Goal: Check status: Check status

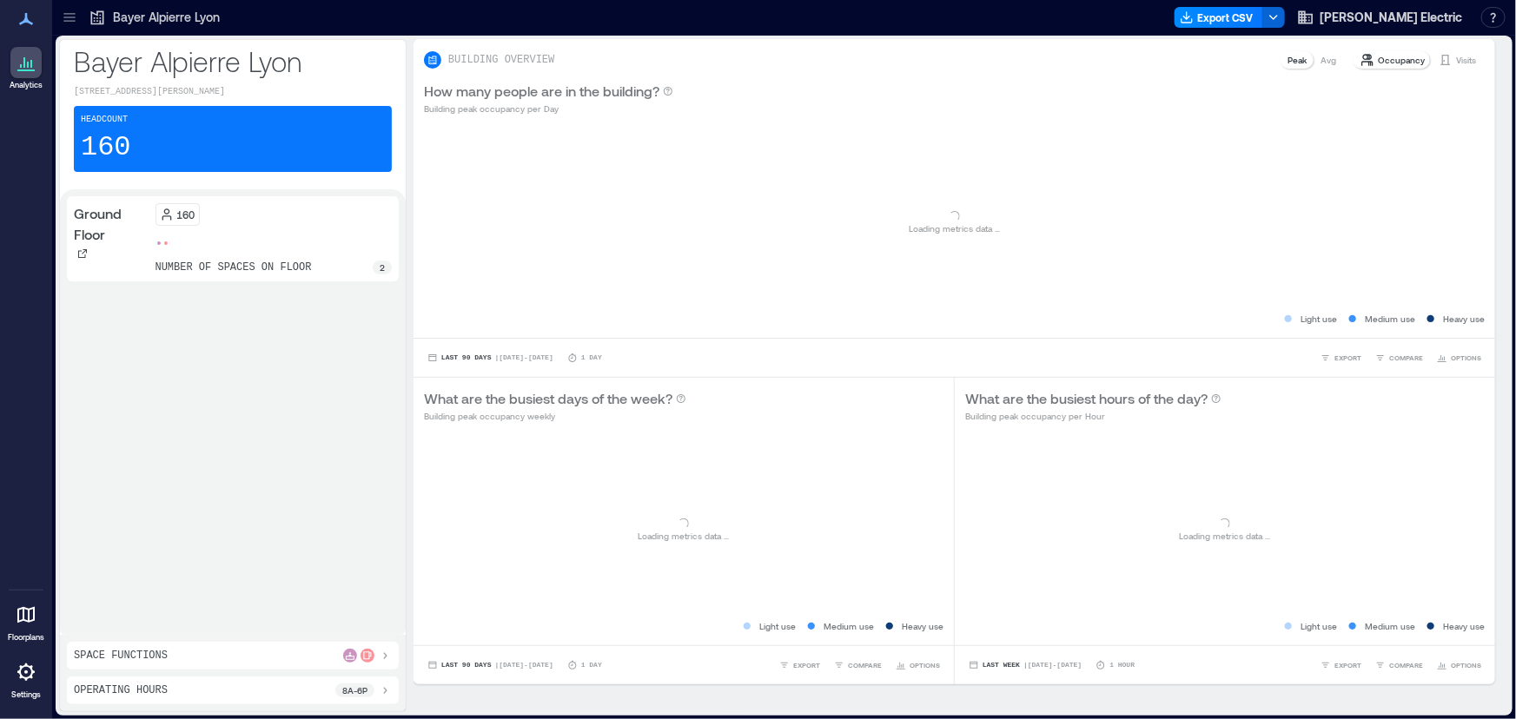
click at [64, 20] on icon at bounding box center [68, 21] width 11 height 2
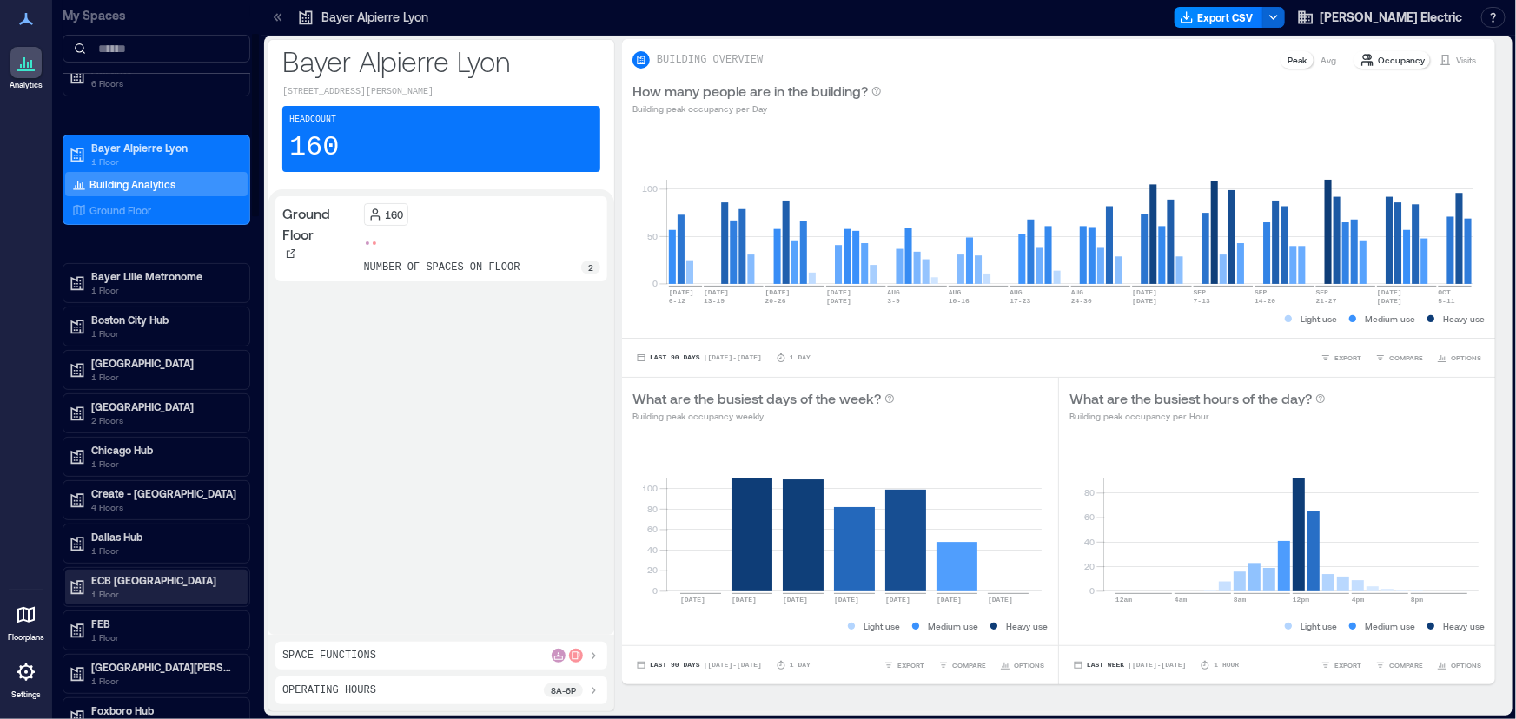
scroll to position [126, 0]
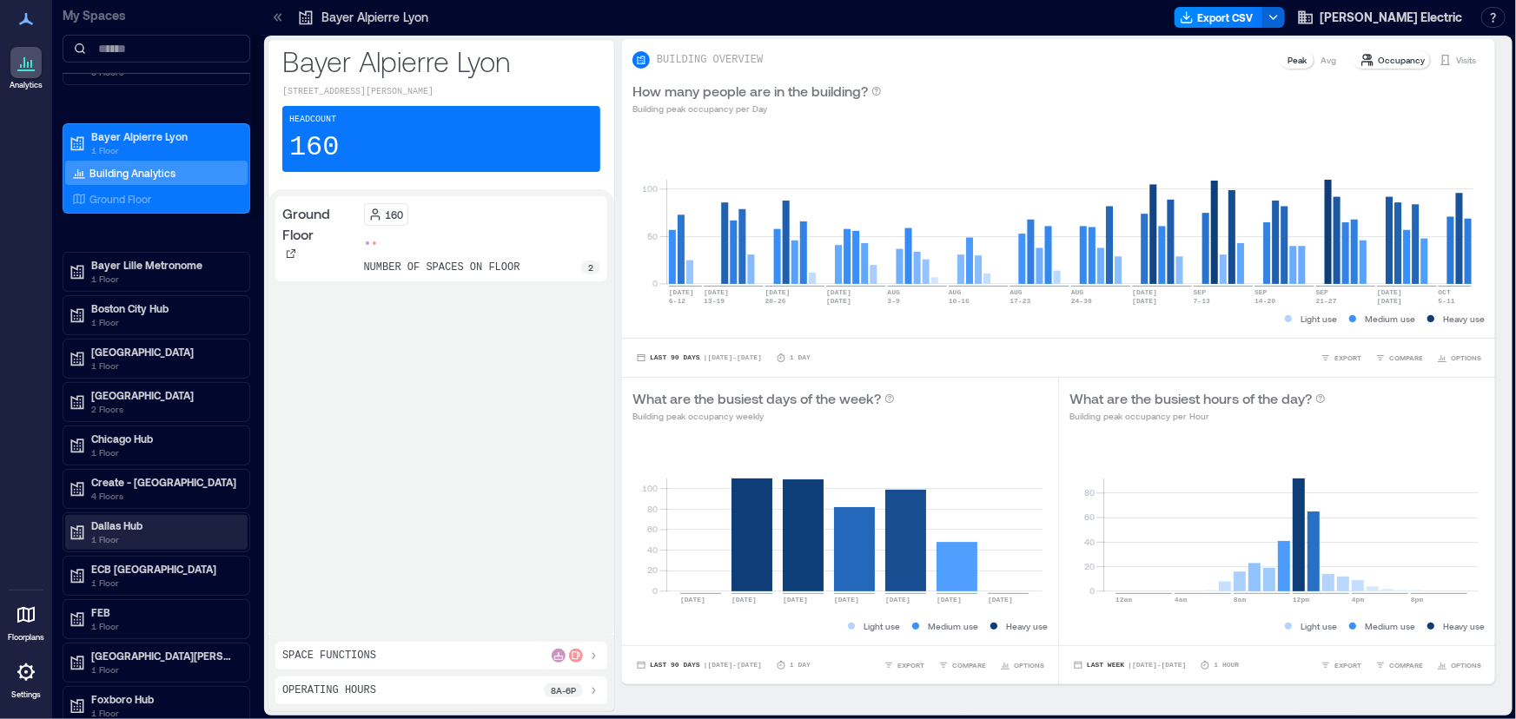
click at [152, 525] on p "Dallas Hub" at bounding box center [164, 526] width 146 height 14
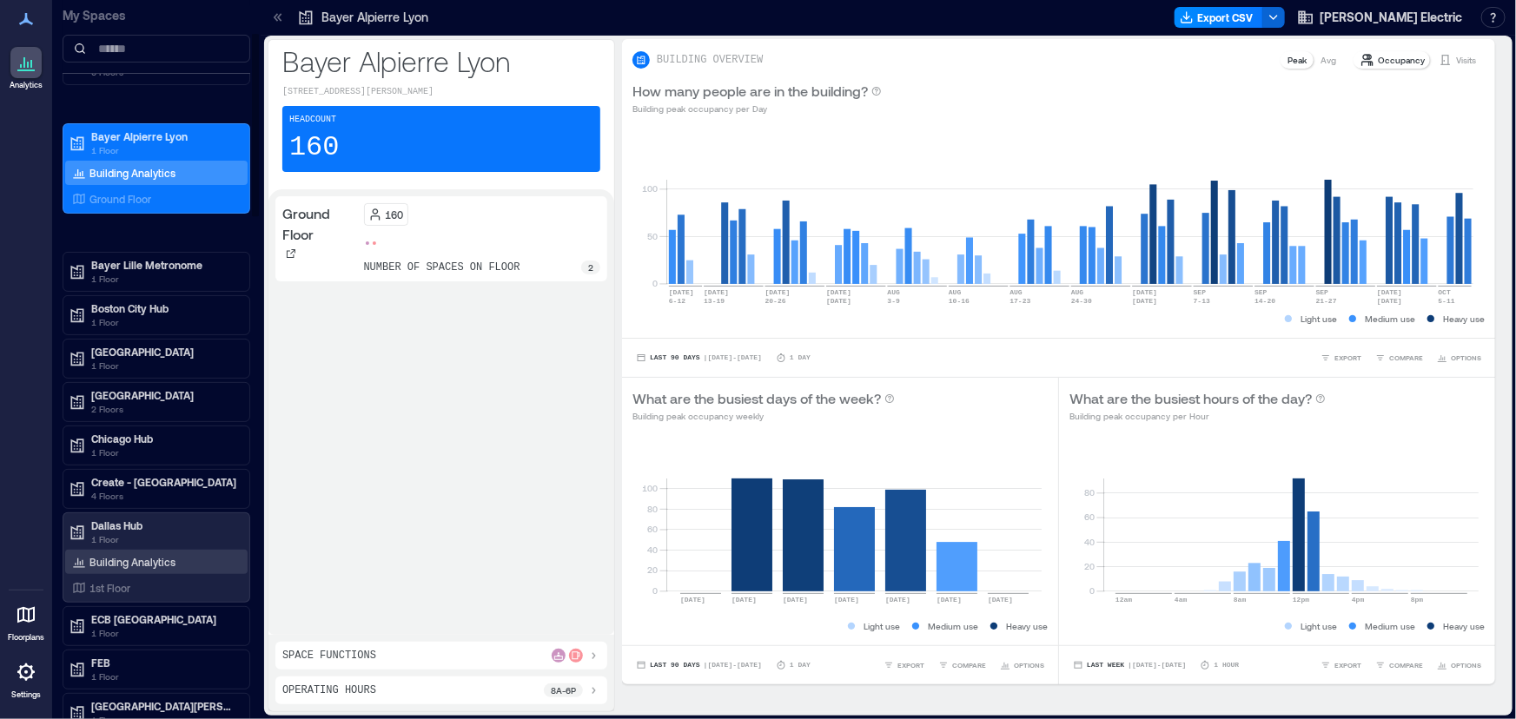
click at [116, 562] on p "Building Analytics" at bounding box center [132, 562] width 86 height 14
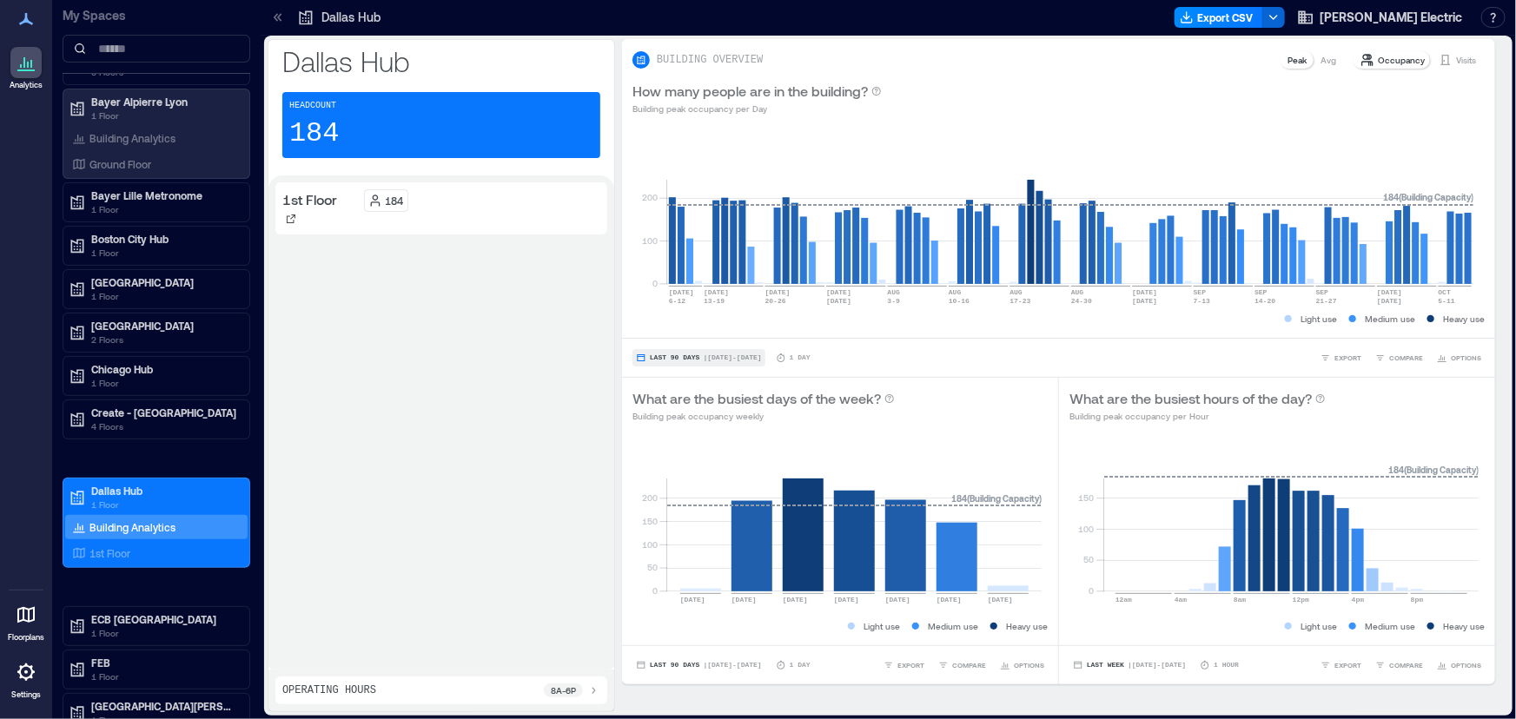
drag, startPoint x: 675, startPoint y: 359, endPoint x: 706, endPoint y: 356, distance: 30.5
click at [675, 358] on span "Last 90 Days" at bounding box center [675, 358] width 50 height 0
click at [676, 326] on span "Custom" at bounding box center [667, 326] width 37 height 12
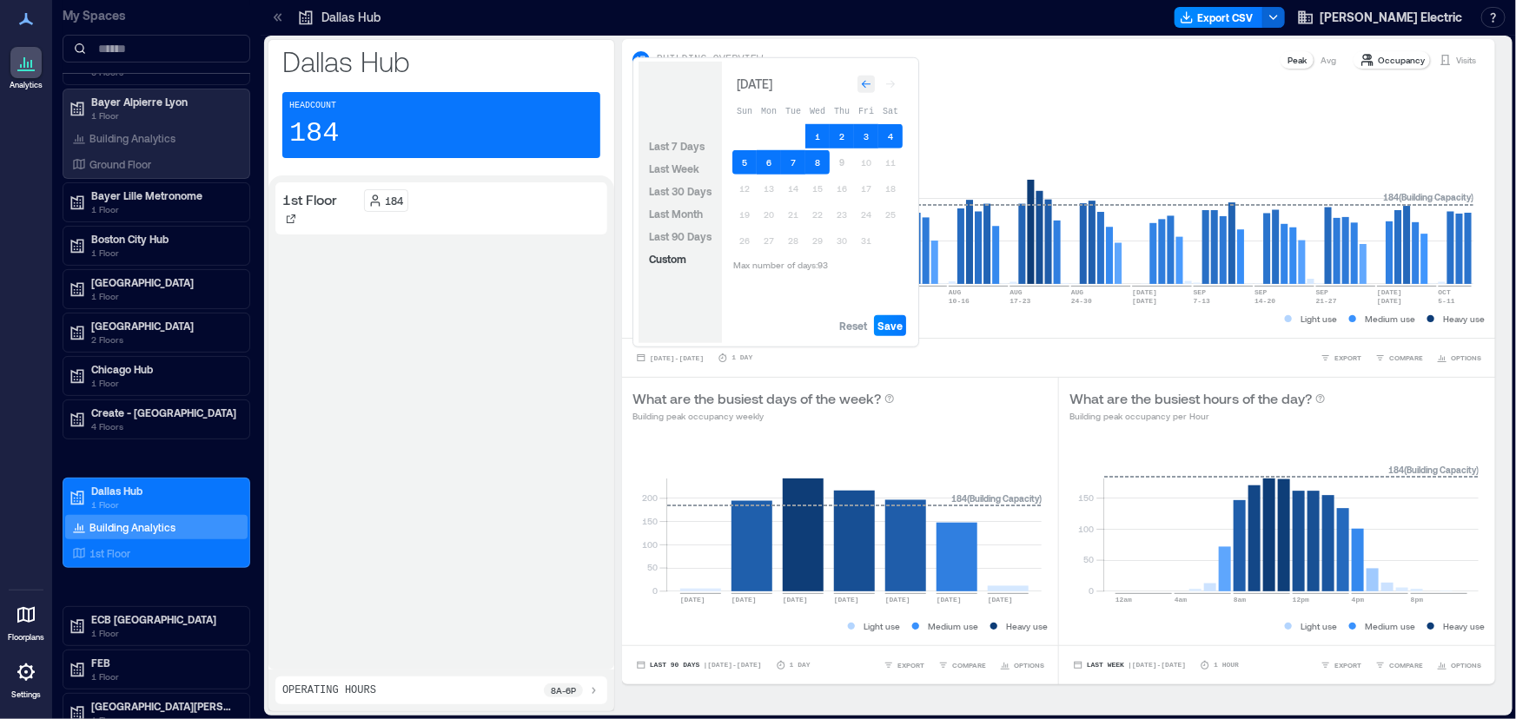
click at [865, 88] on icon "Go to previous month" at bounding box center [866, 84] width 10 height 10
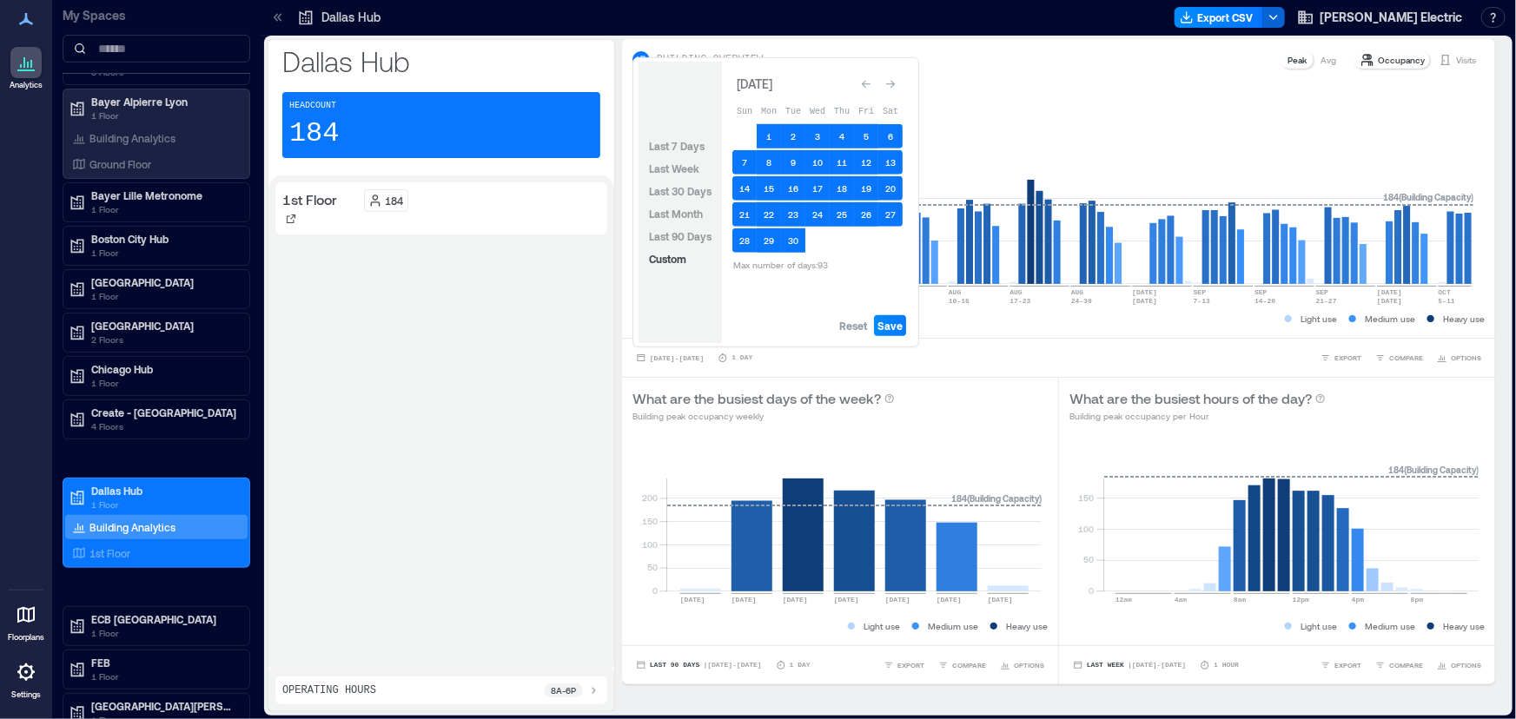
click at [865, 88] on icon "Go to previous month" at bounding box center [866, 84] width 10 height 10
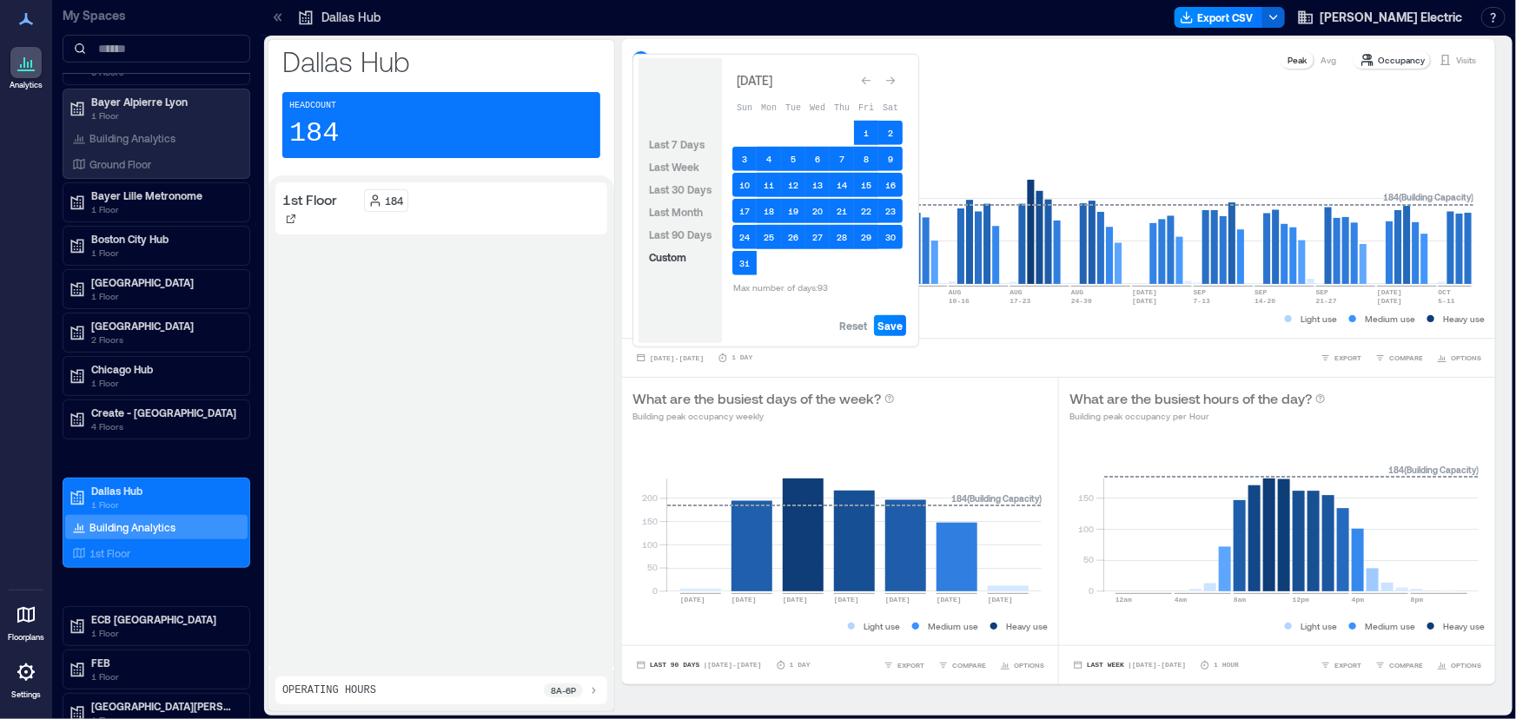
click at [865, 88] on div "Go to previous month" at bounding box center [866, 80] width 17 height 17
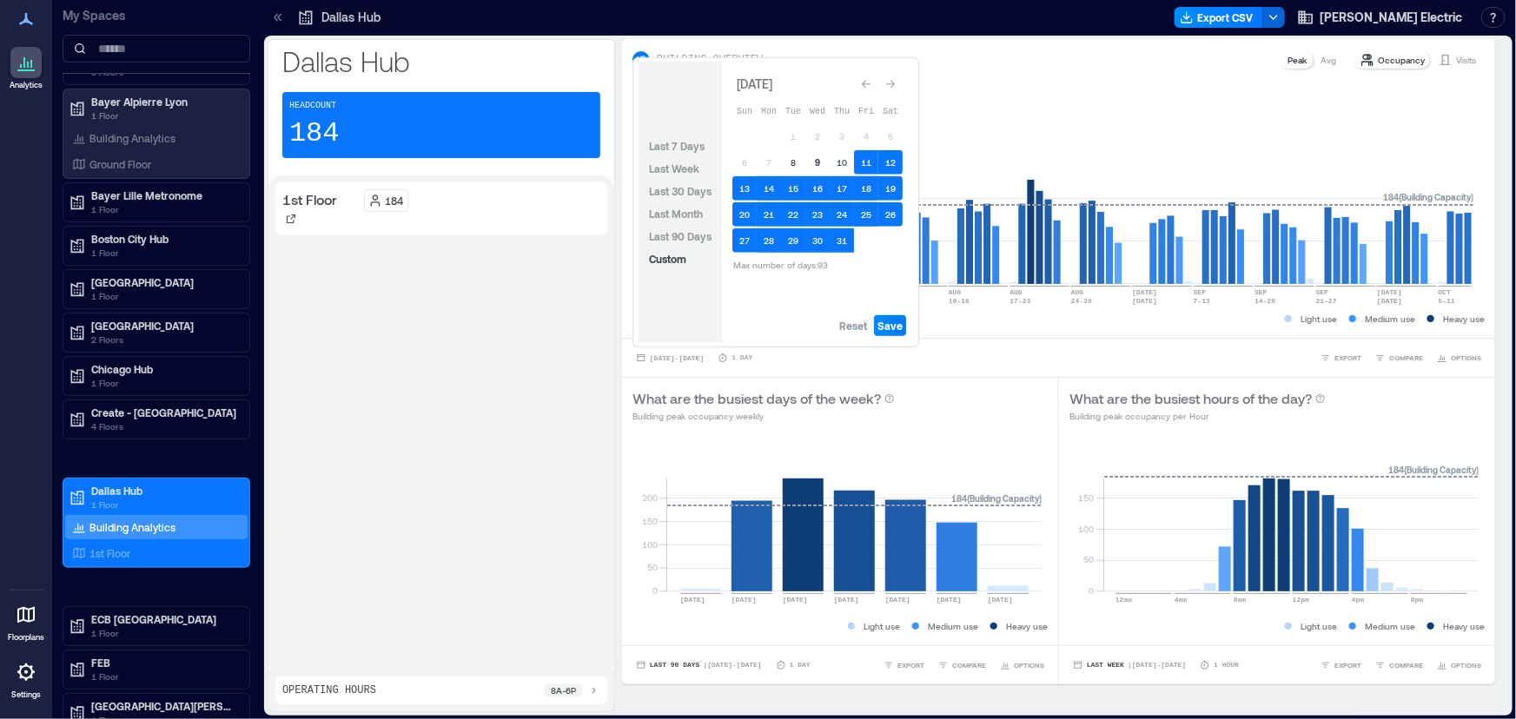
click at [814, 162] on button "9" at bounding box center [817, 162] width 24 height 24
click at [895, 335] on button "Save" at bounding box center [890, 325] width 32 height 21
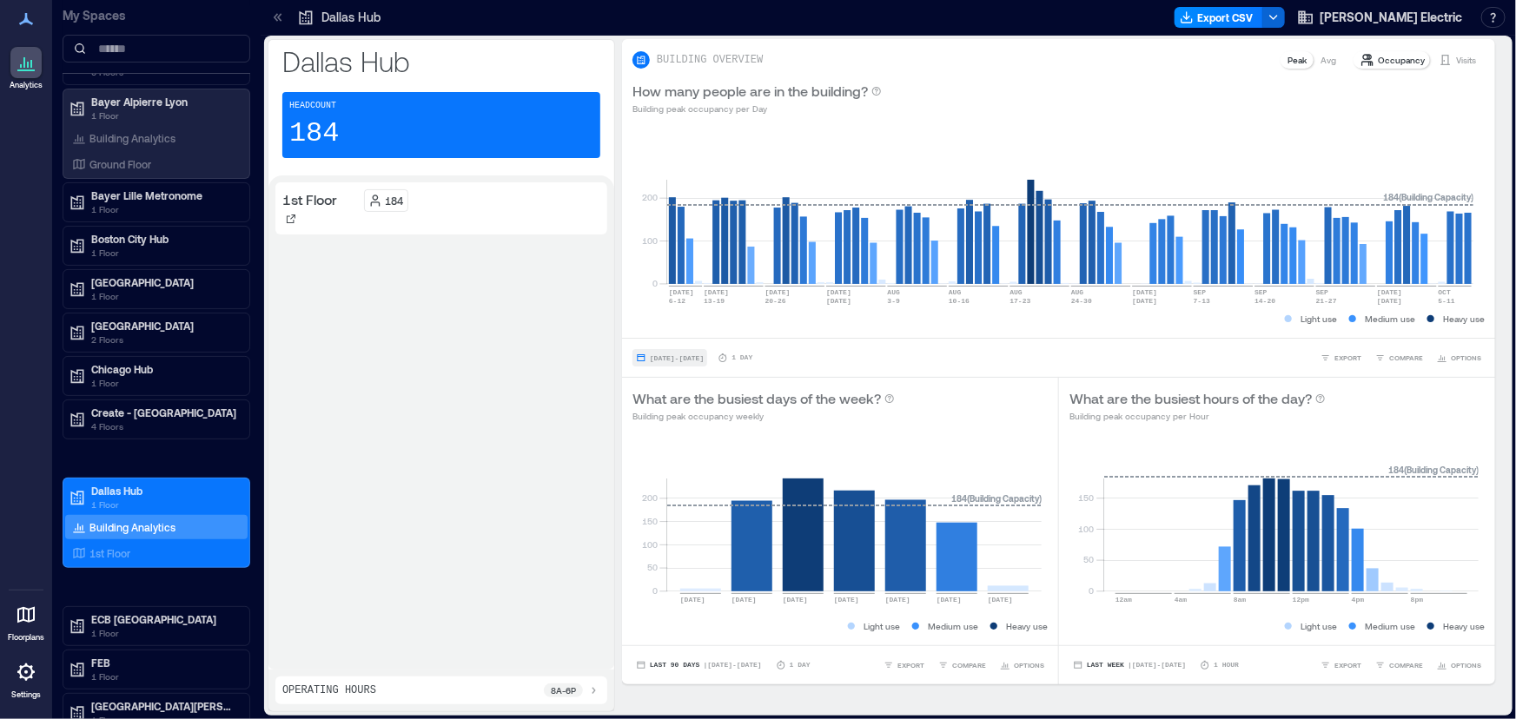
click at [685, 364] on button "[DATE] - [DATE]" at bounding box center [670, 357] width 75 height 17
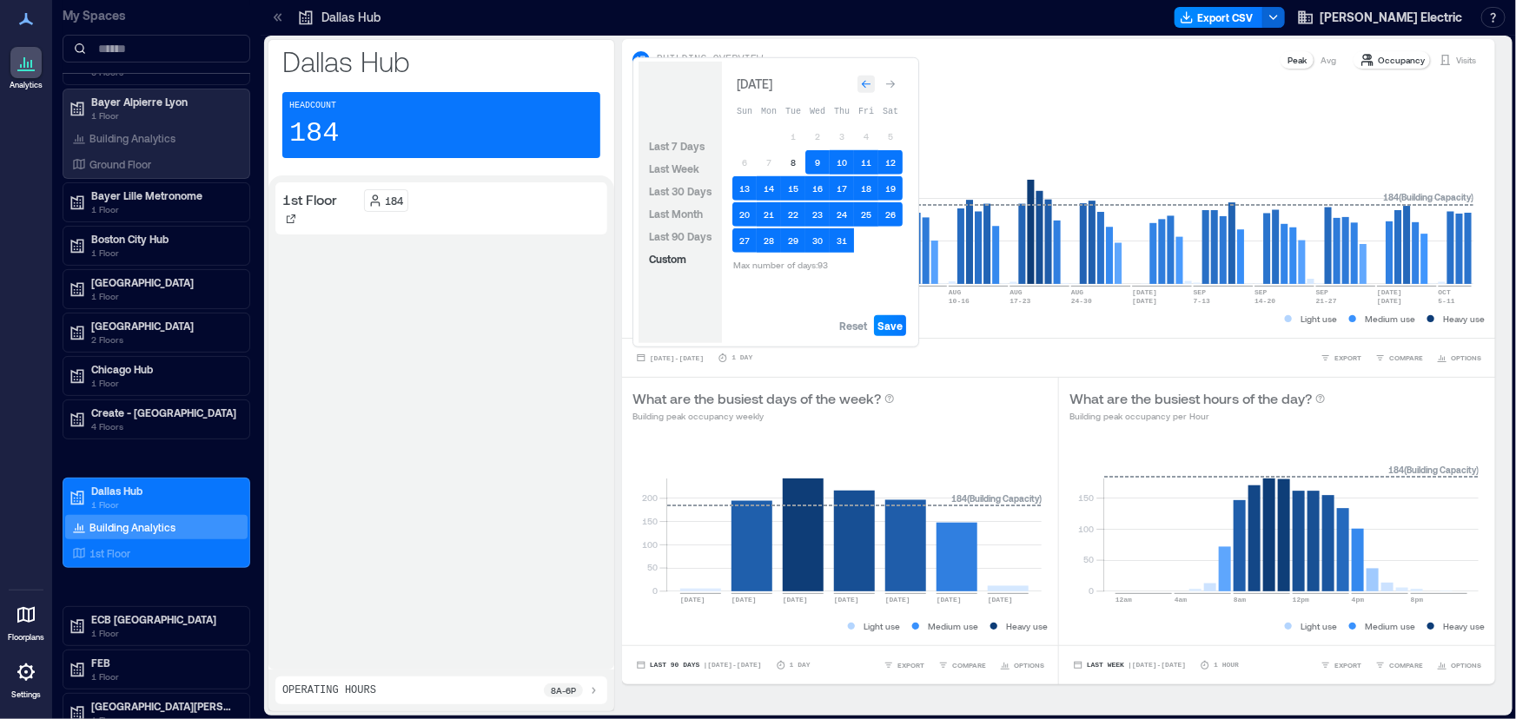
click at [865, 87] on icon "Go to previous month" at bounding box center [866, 84] width 9 height 8
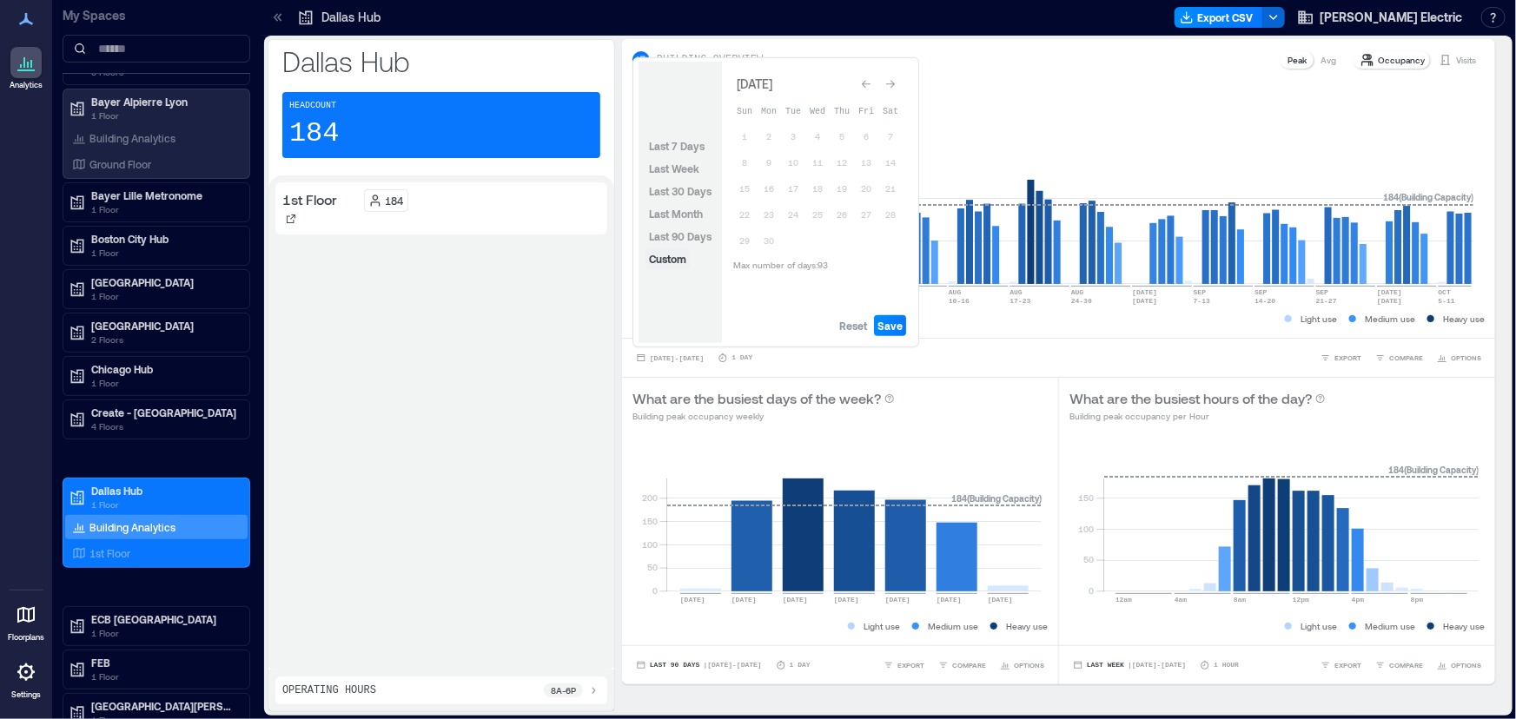
click at [672, 256] on span "Custom" at bounding box center [667, 259] width 37 height 12
click at [902, 83] on button "Go to next month" at bounding box center [890, 84] width 24 height 24
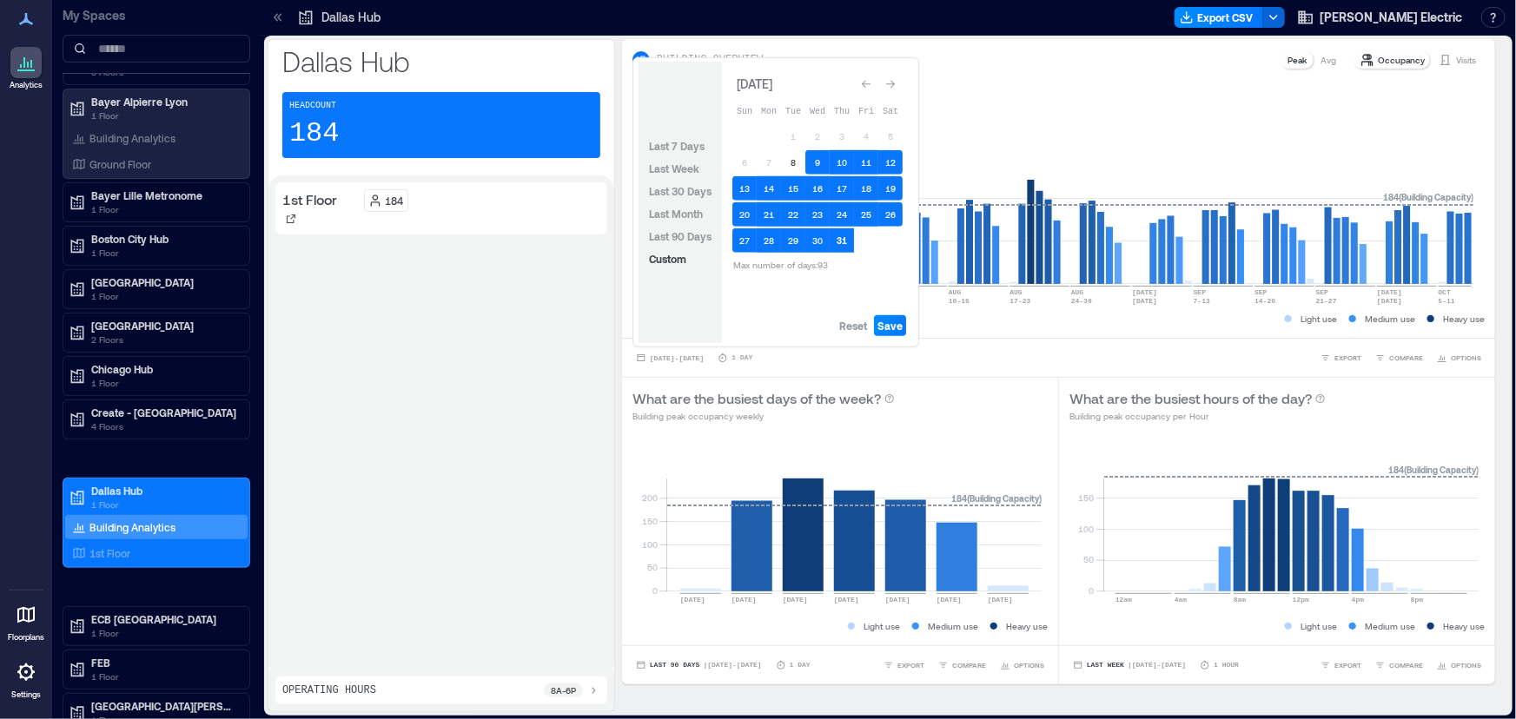
click at [842, 244] on button "31" at bounding box center [842, 241] width 24 height 24
click at [839, 244] on button "31" at bounding box center [842, 241] width 24 height 24
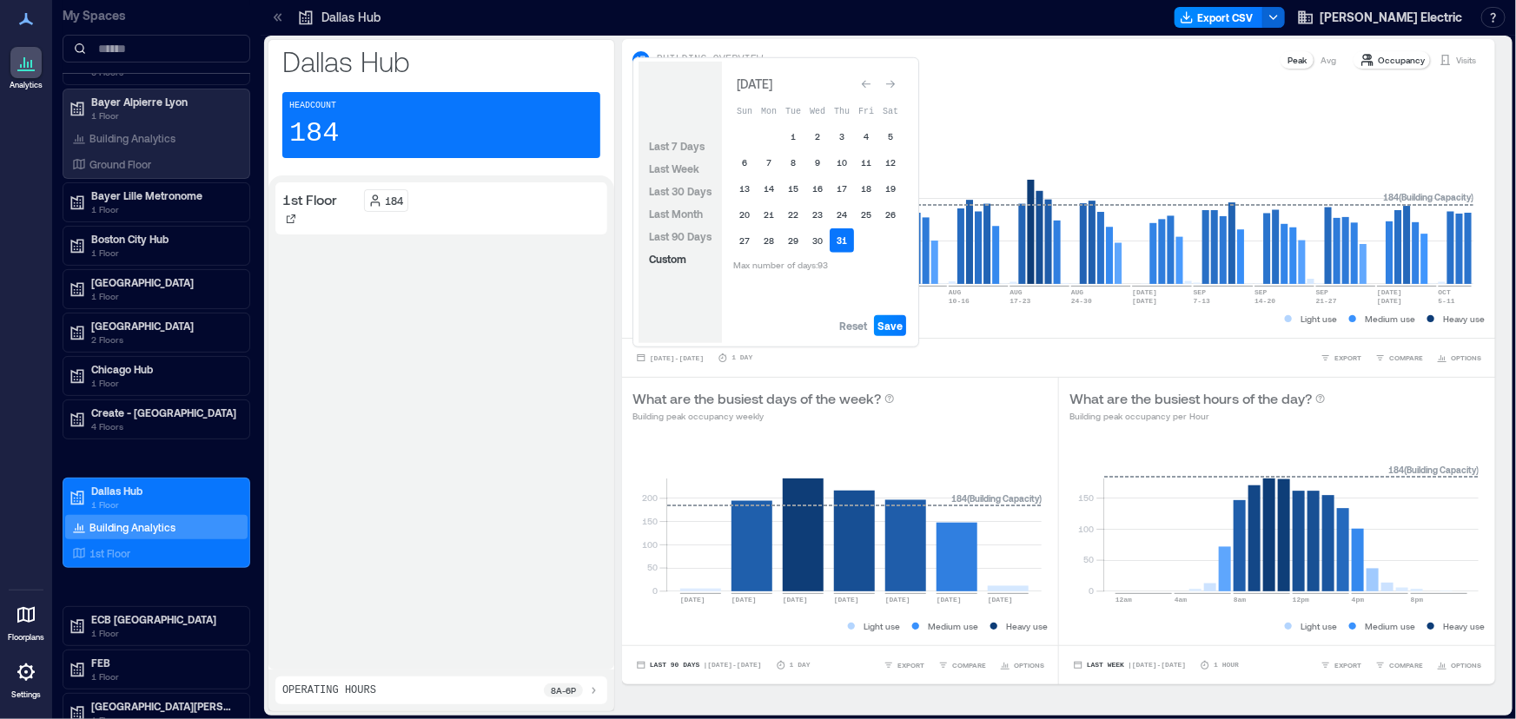
click at [839, 244] on button "31" at bounding box center [842, 241] width 24 height 24
click at [854, 84] on button "Go to previous month" at bounding box center [866, 84] width 24 height 24
click at [865, 83] on icon "Go to previous month" at bounding box center [866, 84] width 10 height 10
click at [896, 88] on div "Go to next month" at bounding box center [890, 84] width 17 height 17
click at [771, 167] on button "9" at bounding box center [769, 162] width 24 height 24
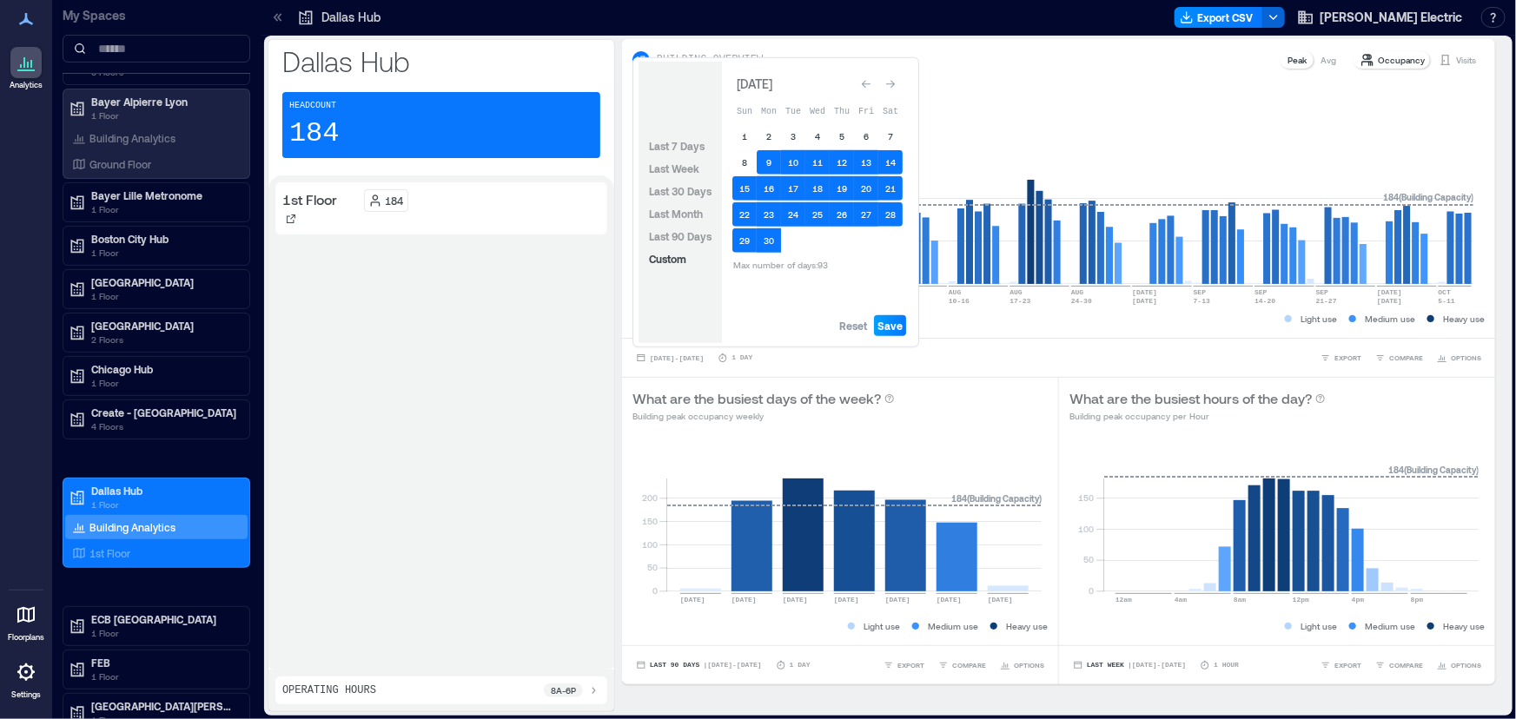
click at [895, 329] on span "Save" at bounding box center [890, 326] width 25 height 14
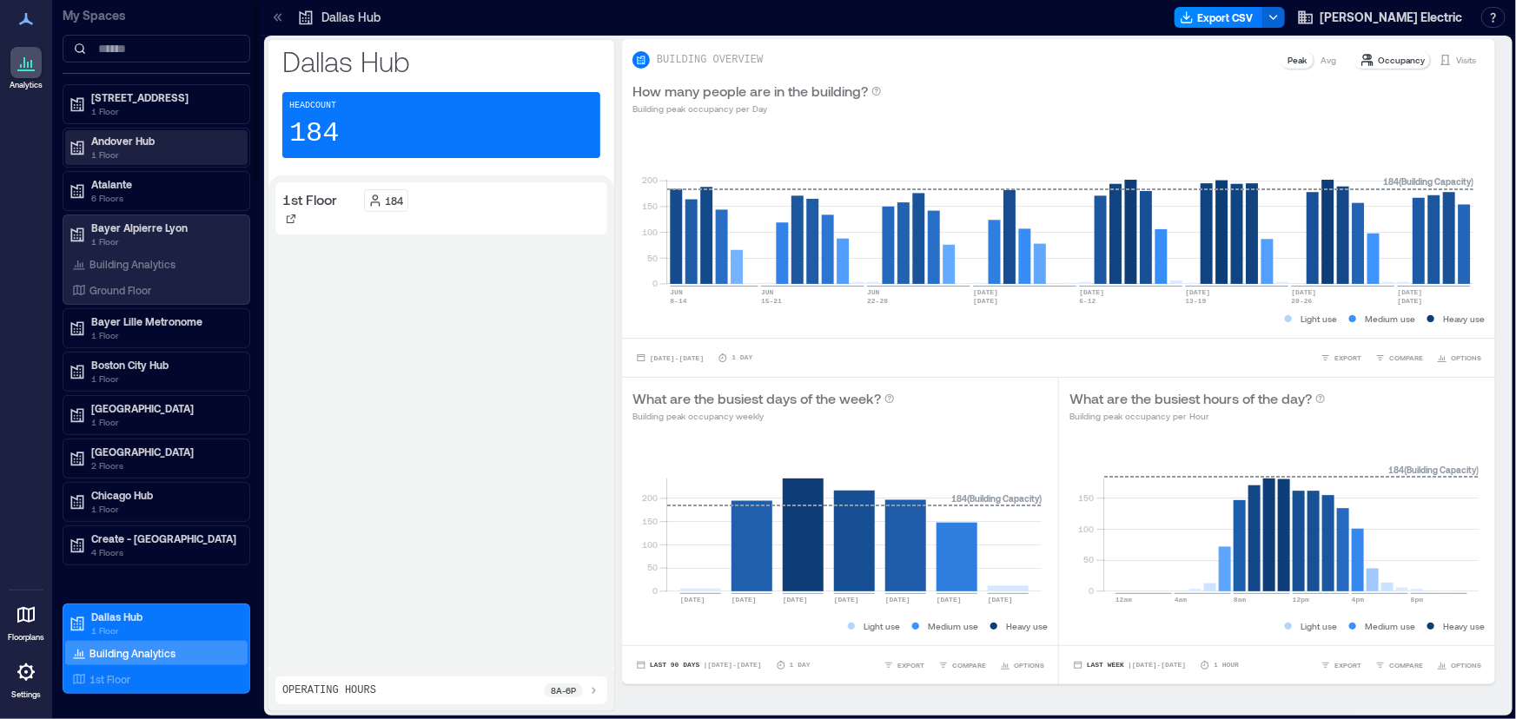
click at [153, 139] on p "Andover Hub" at bounding box center [164, 141] width 146 height 14
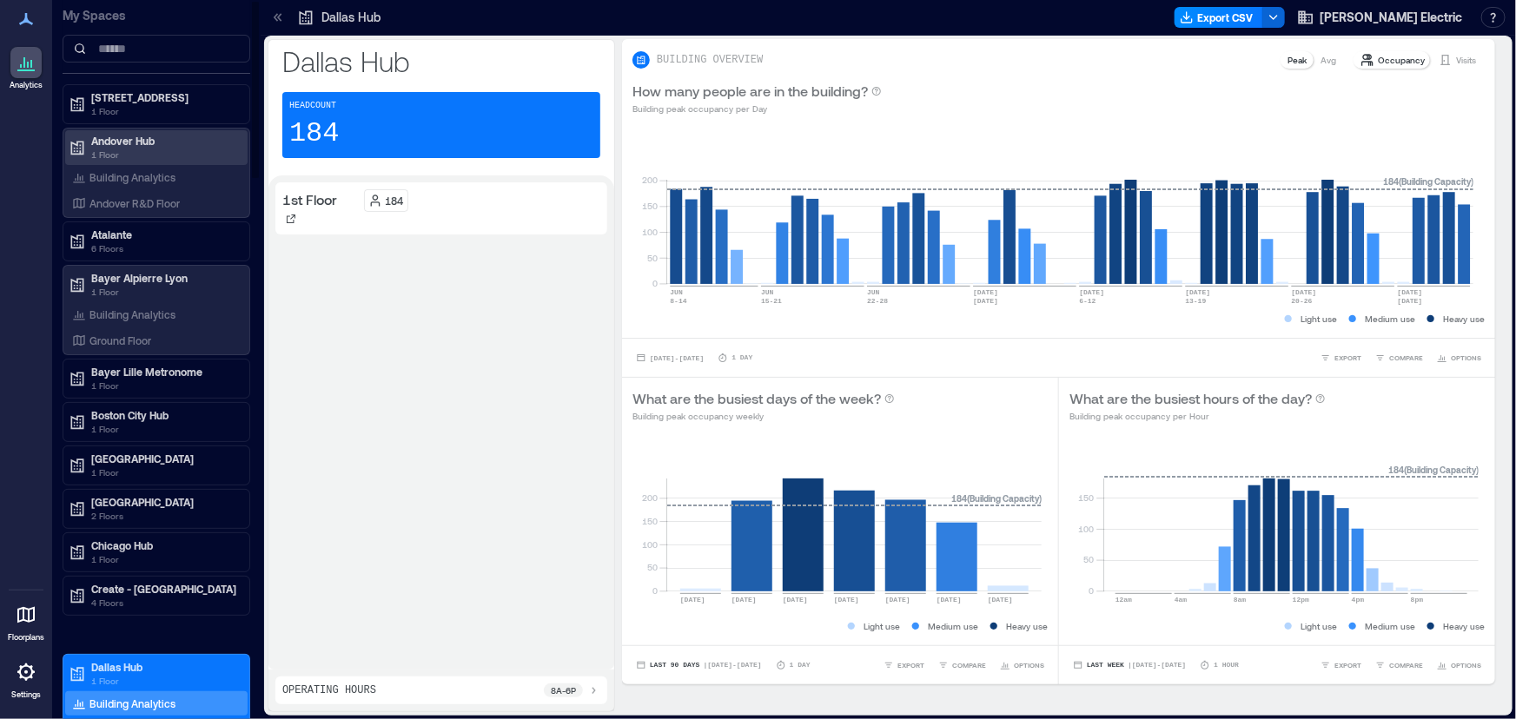
click at [149, 145] on p "Andover Hub" at bounding box center [164, 141] width 146 height 14
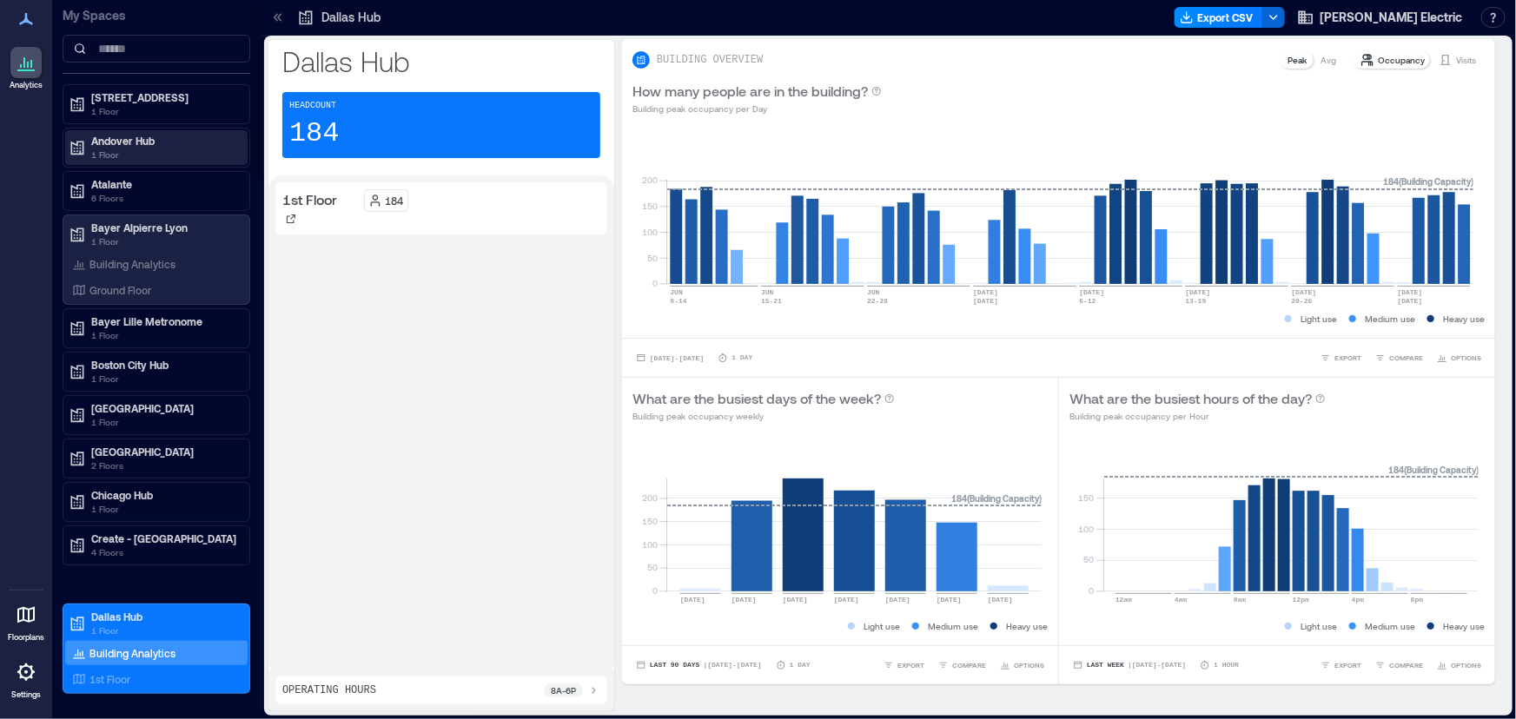
click at [129, 149] on p "1 Floor" at bounding box center [164, 155] width 146 height 14
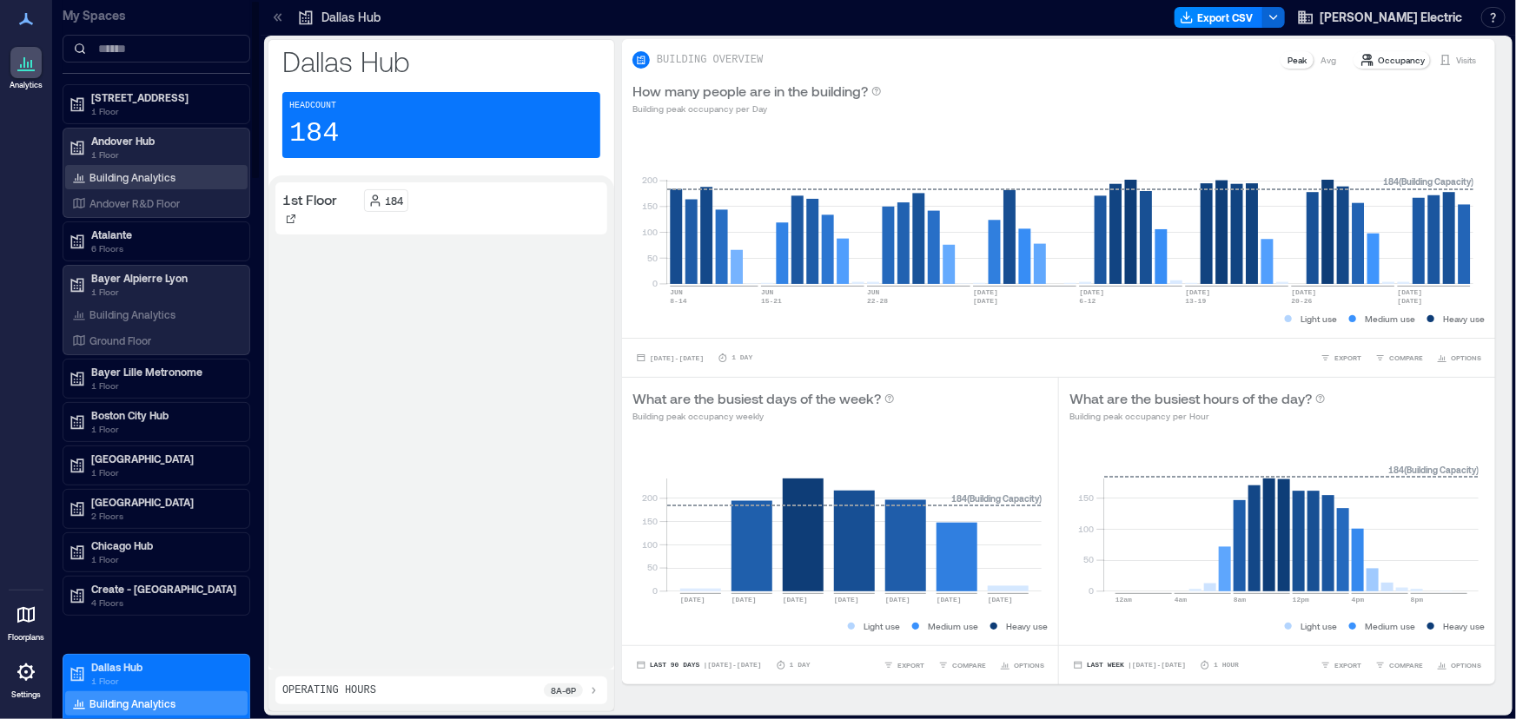
click at [123, 180] on p "Building Analytics" at bounding box center [132, 177] width 86 height 14
